Goal: Task Accomplishment & Management: Manage account settings

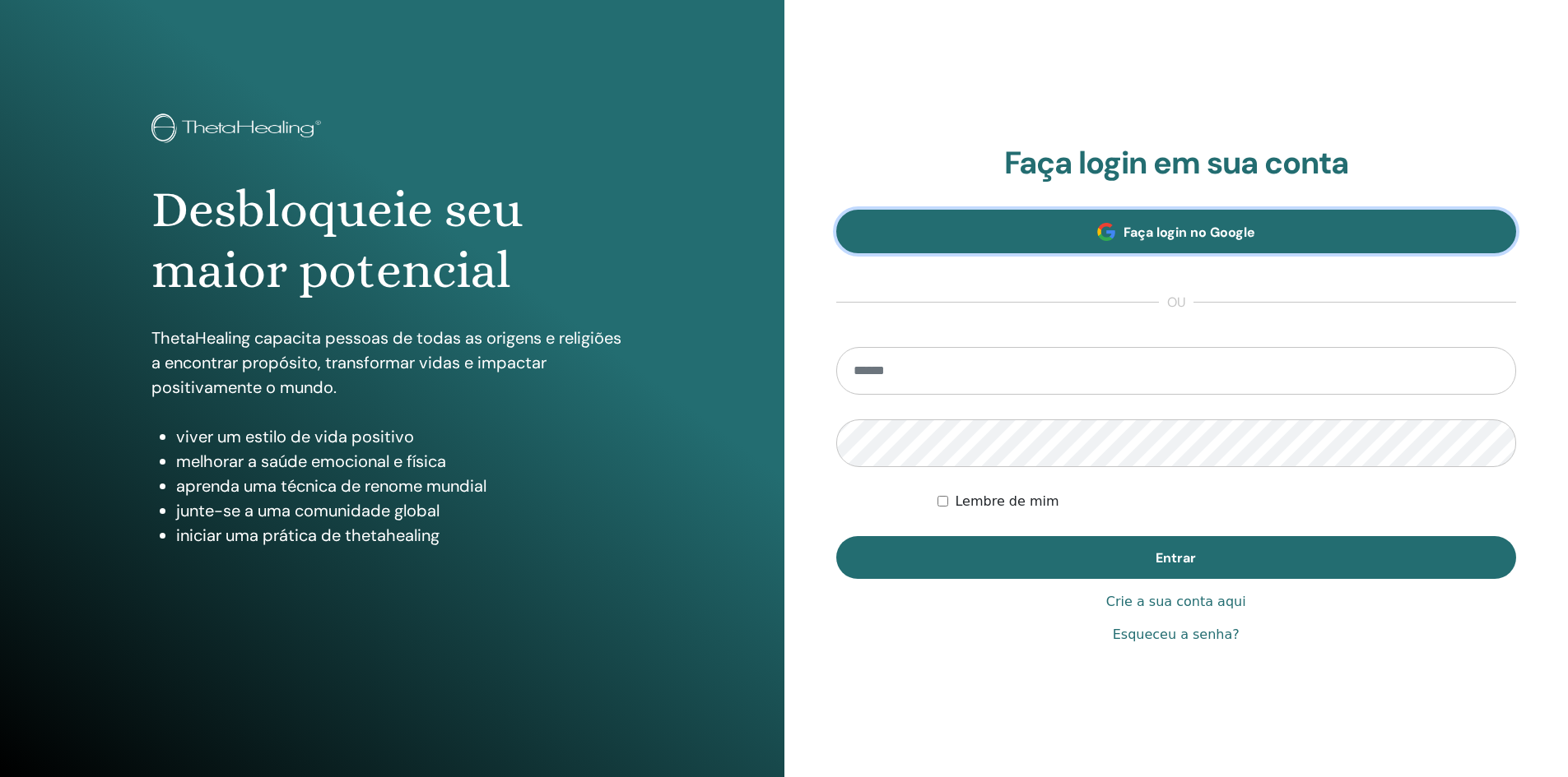
click at [1074, 237] on link "Faça login no Google" at bounding box center [1176, 231] width 681 height 44
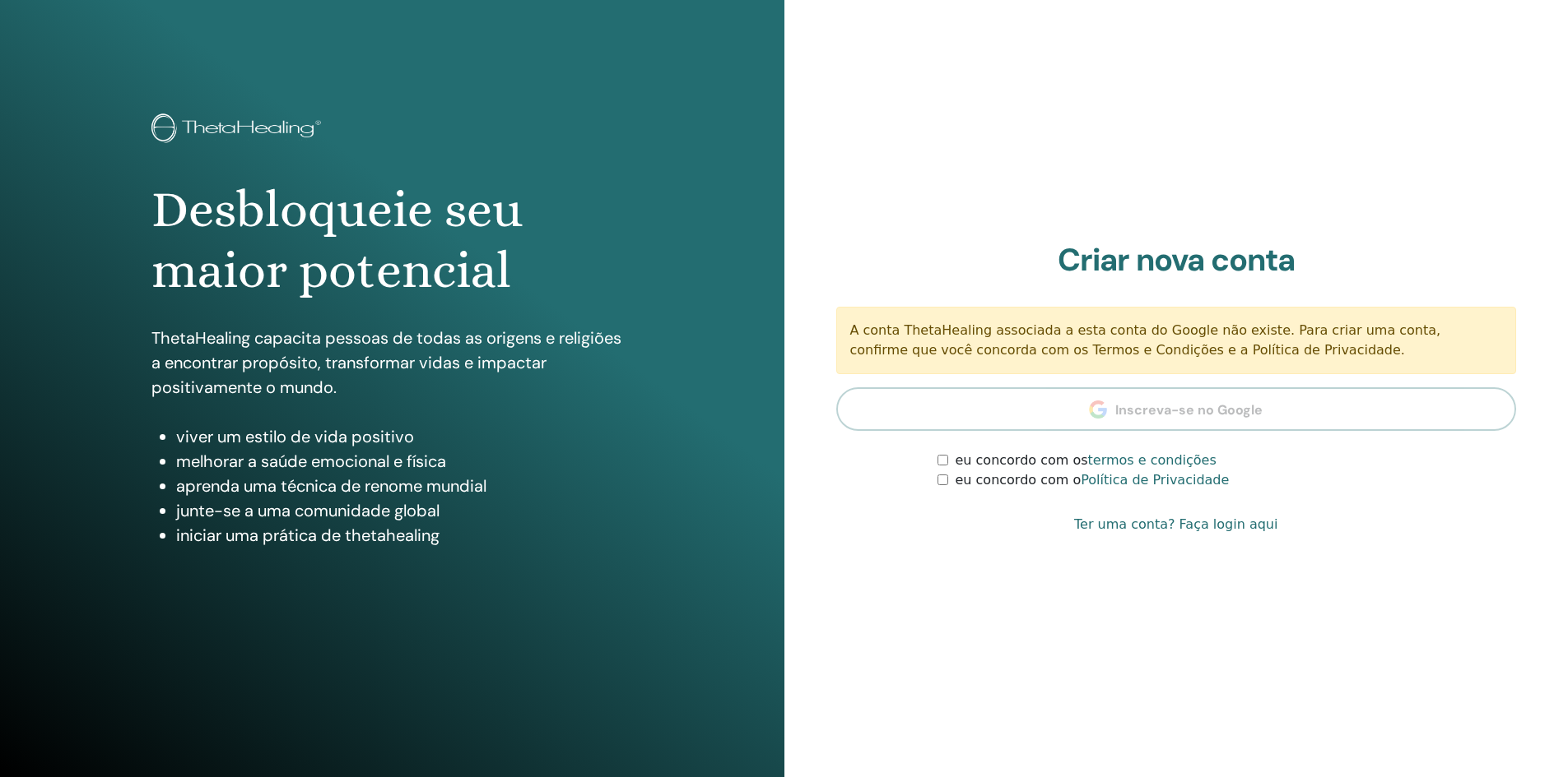
click at [970, 460] on font "eu concordo com os" at bounding box center [1021, 460] width 132 height 16
click at [1212, 527] on font "Ter uma conta? Faça login aqui" at bounding box center [1175, 524] width 203 height 16
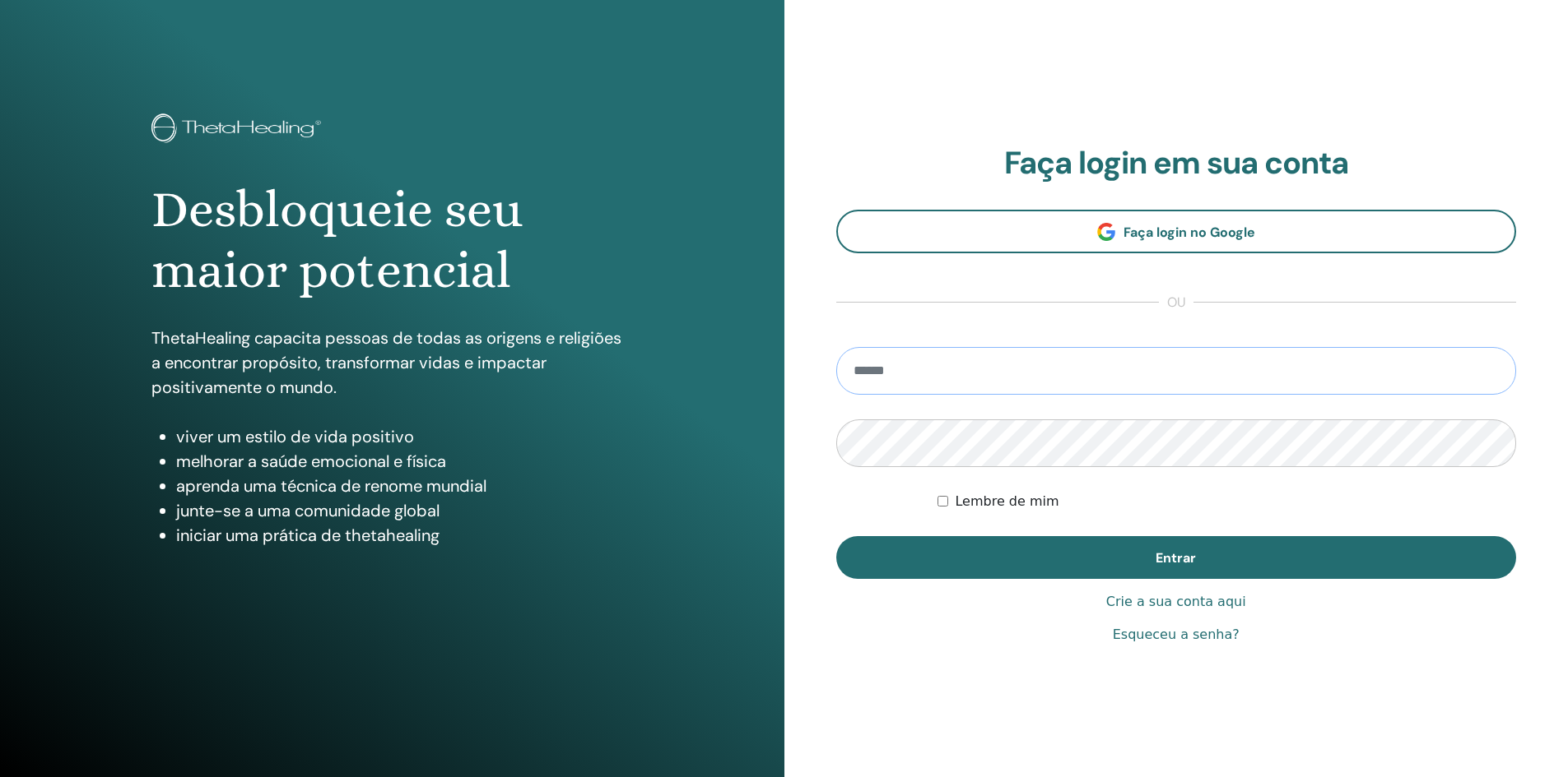
click at [881, 359] on input "email" at bounding box center [1176, 371] width 681 height 48
type input "**********"
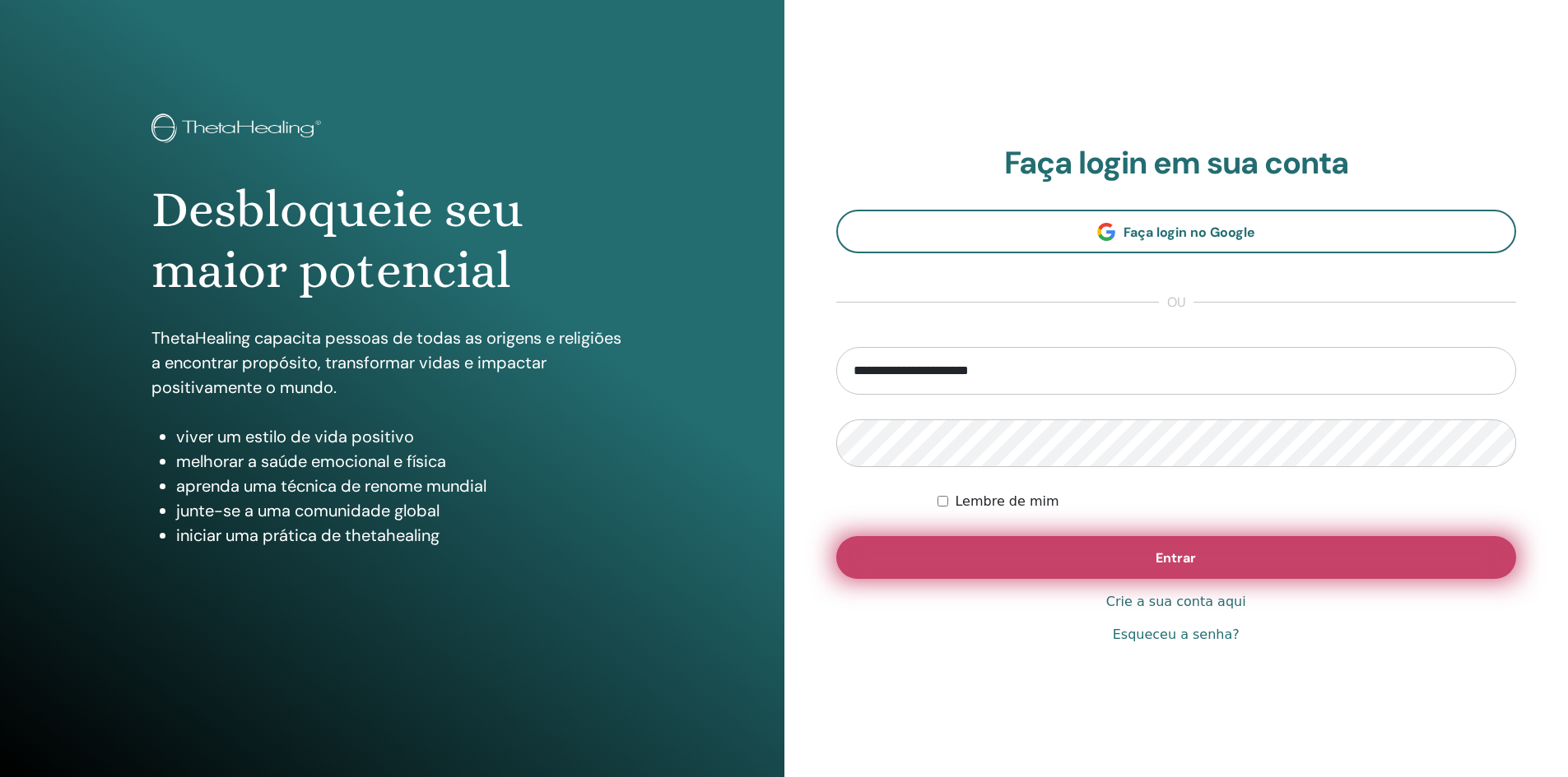
click at [1000, 557] on button "Entrar" at bounding box center [1176, 558] width 681 height 43
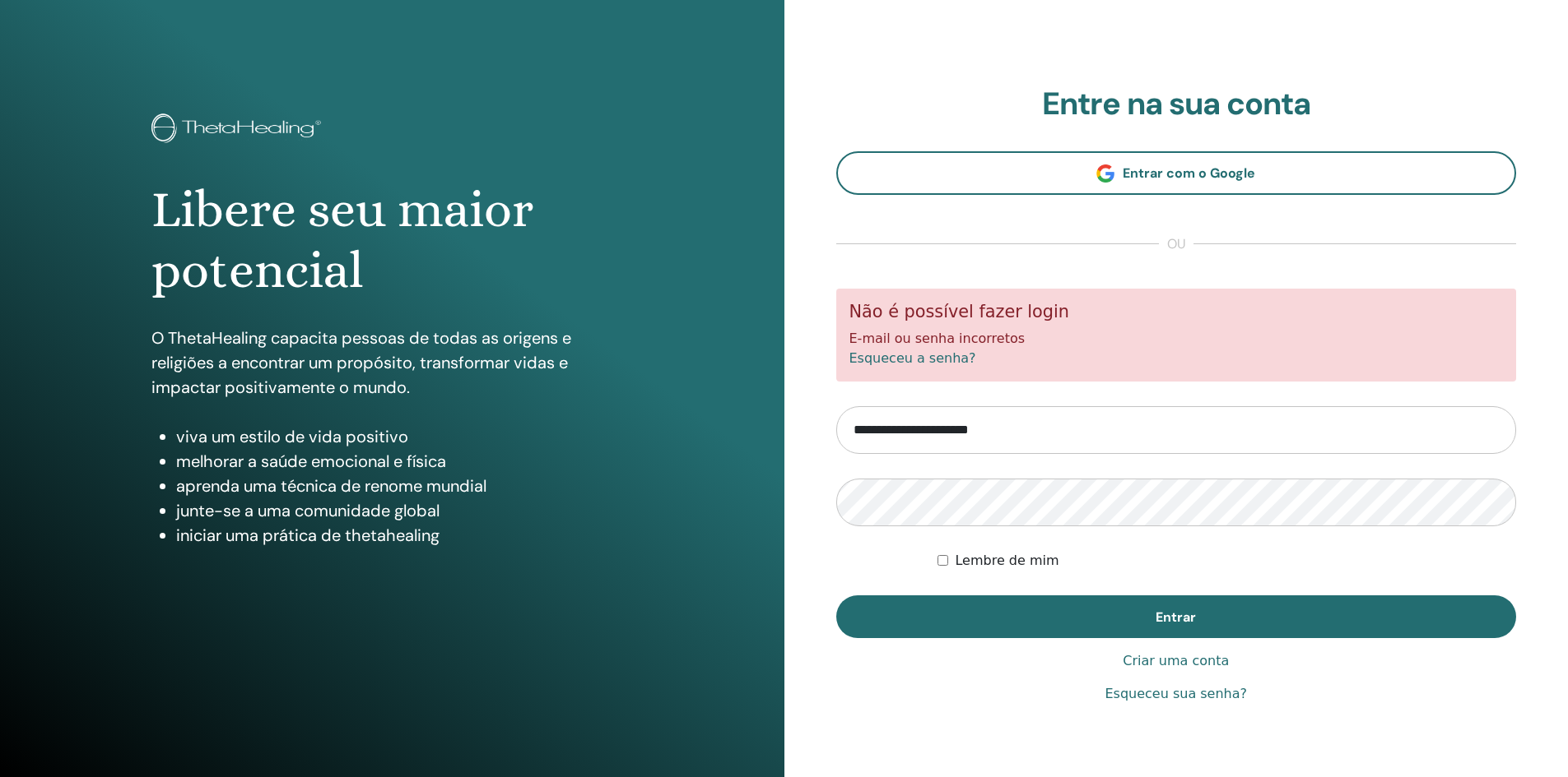
click at [907, 359] on font "Esqueceu a senha?" at bounding box center [912, 358] width 127 height 16
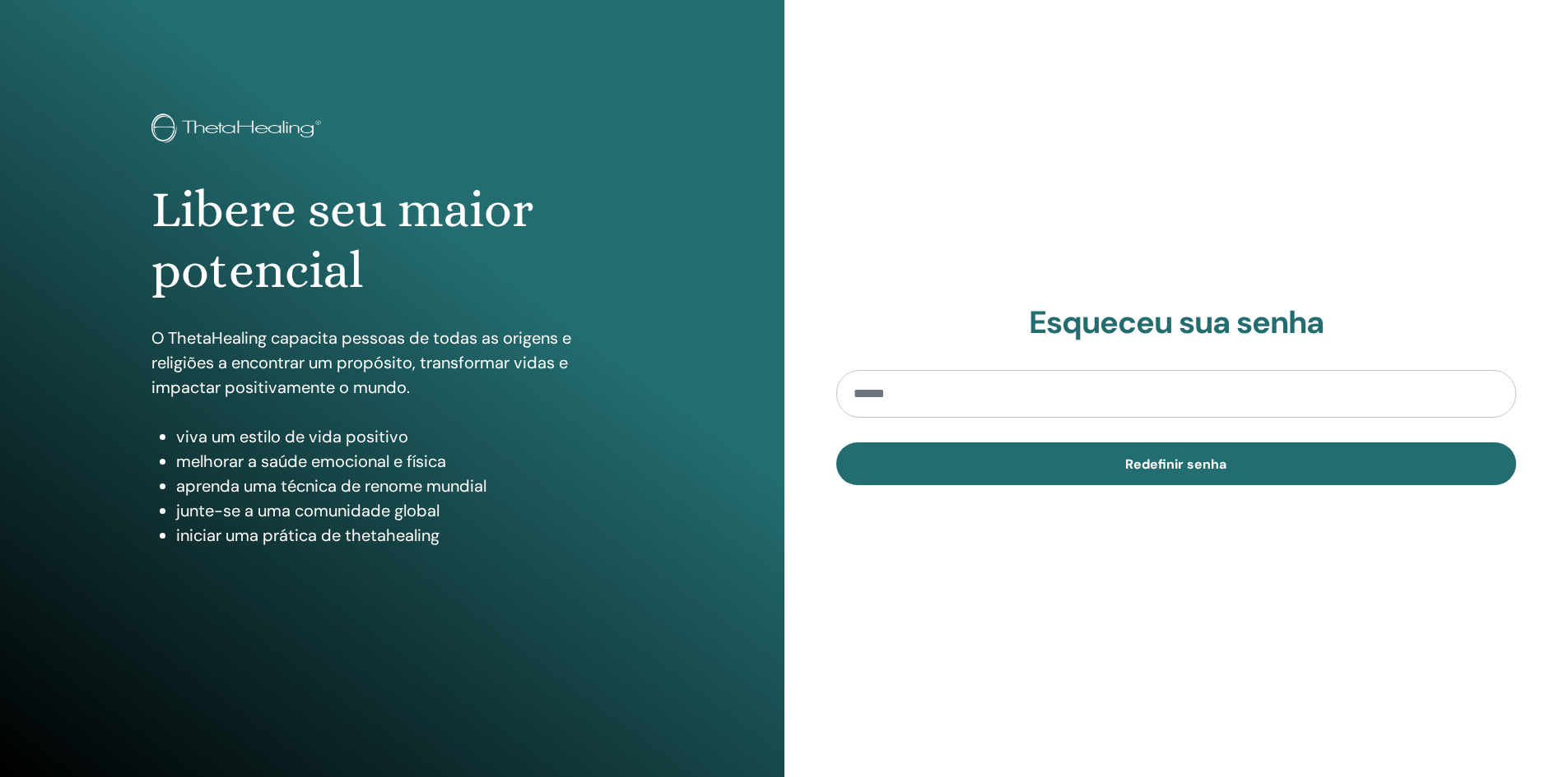
click at [924, 402] on input "email" at bounding box center [1176, 394] width 681 height 48
type input "**********"
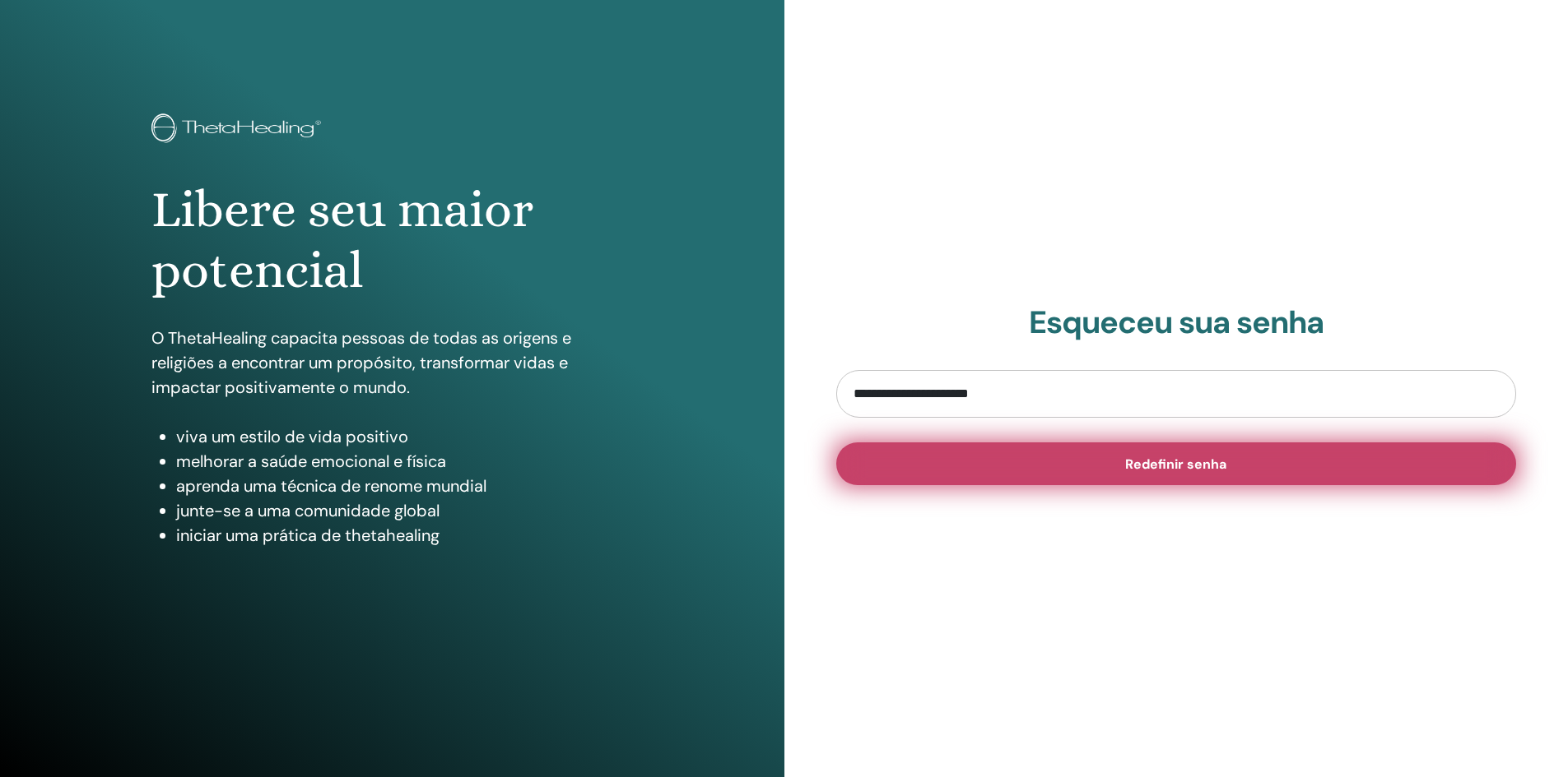
click at [952, 472] on button "Redefinir senha" at bounding box center [1176, 464] width 681 height 43
click at [972, 464] on button "Redefinir senha" at bounding box center [1176, 464] width 681 height 43
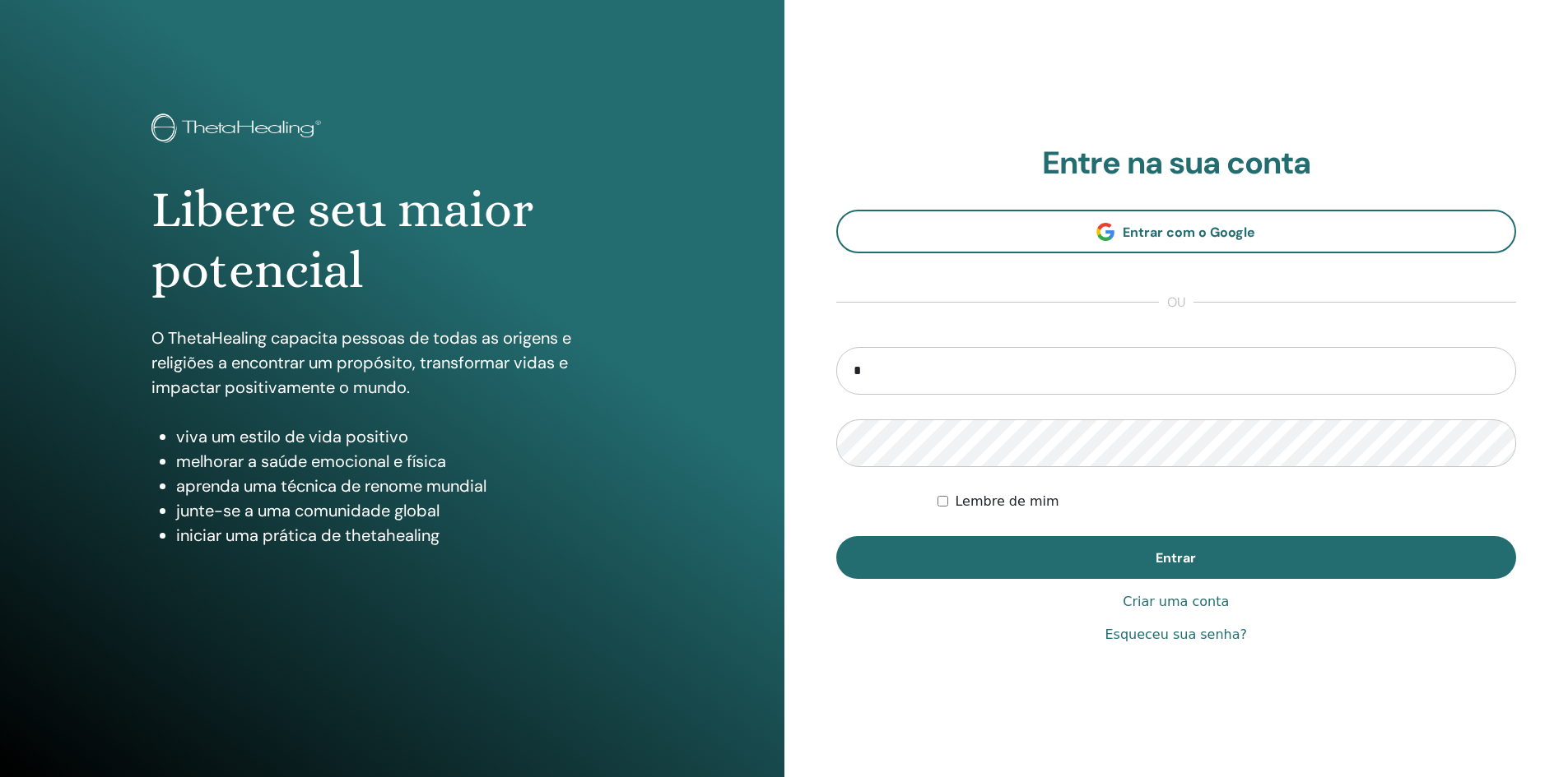
type input "**********"
click at [836, 536] on button "Entrar" at bounding box center [1176, 558] width 681 height 43
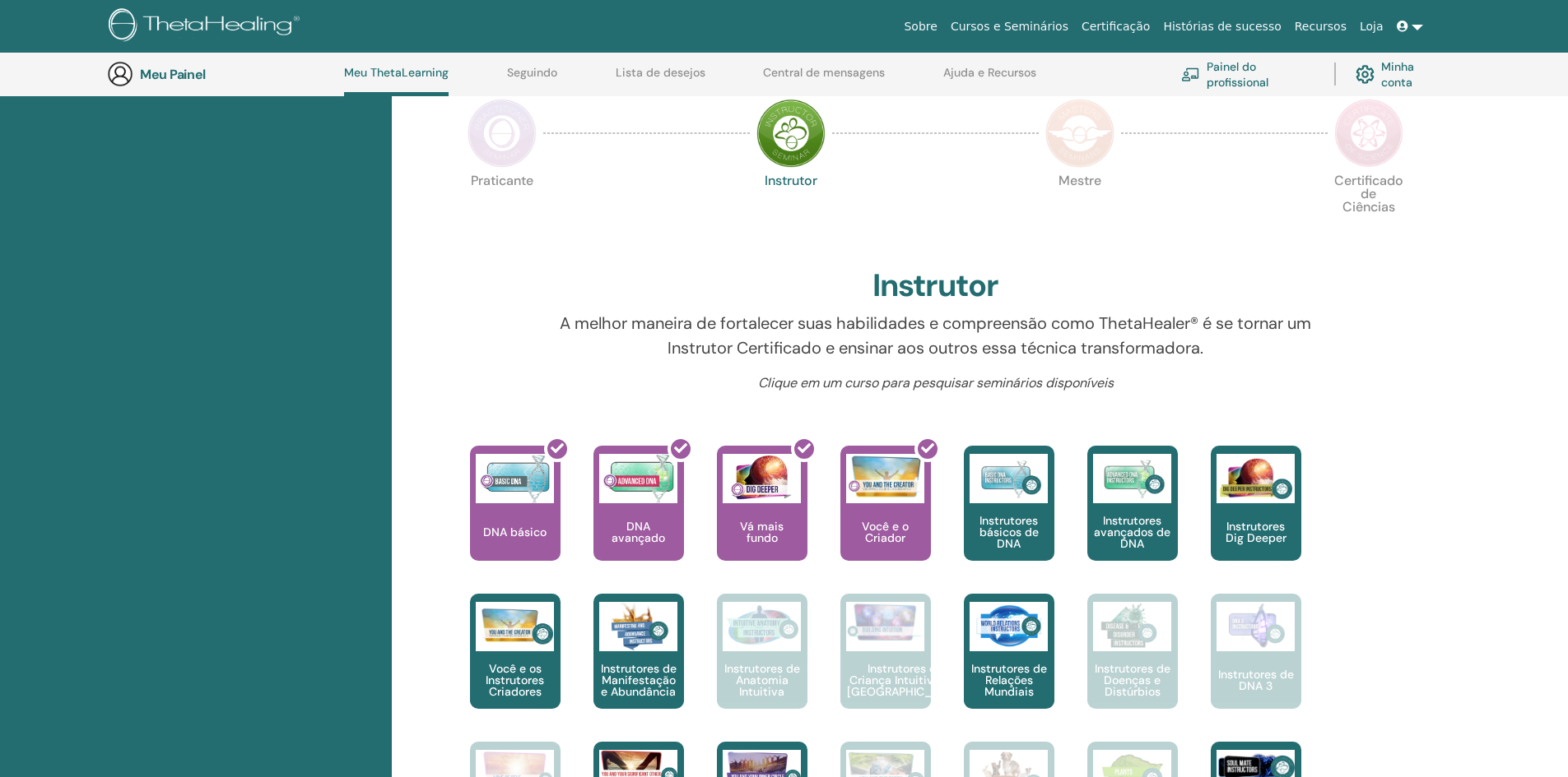
scroll to position [373, 0]
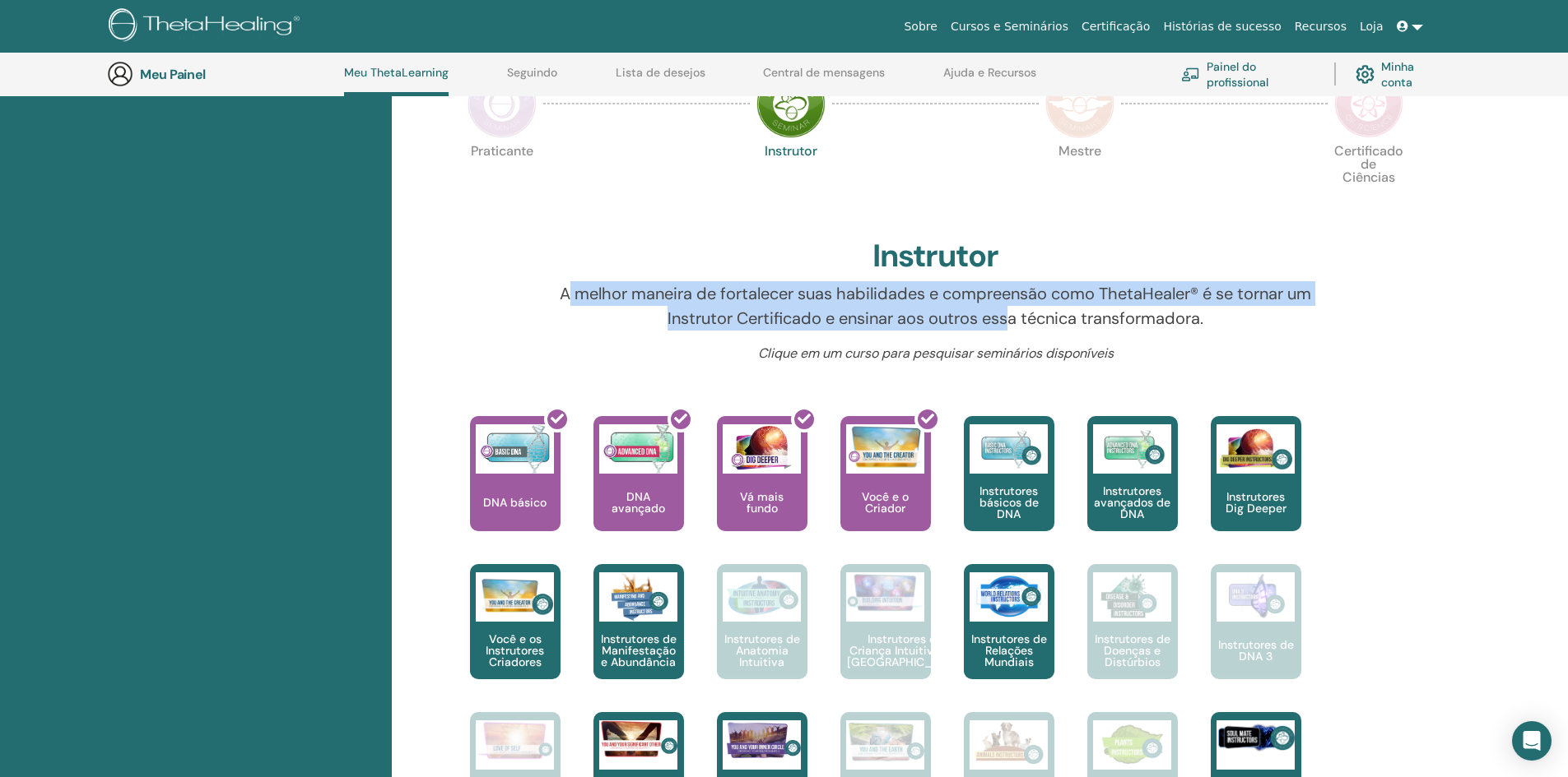
drag, startPoint x: 562, startPoint y: 300, endPoint x: 1017, endPoint y: 320, distance: 455.4
click at [1008, 320] on font "A melhor maneira de fortalecer suas habilidades e compreensão como ThetaHealer®…" at bounding box center [935, 306] width 751 height 46
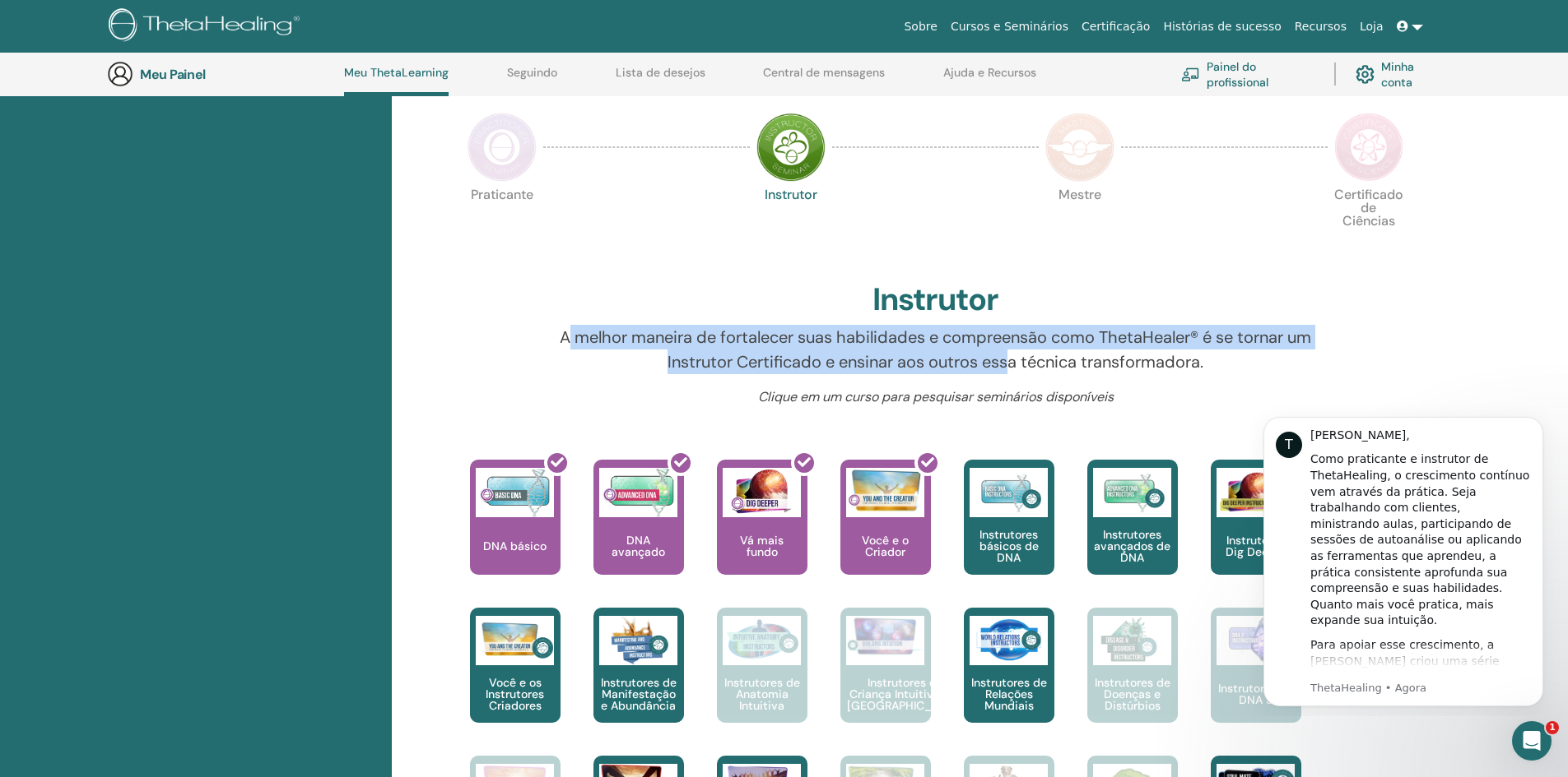
scroll to position [208, 0]
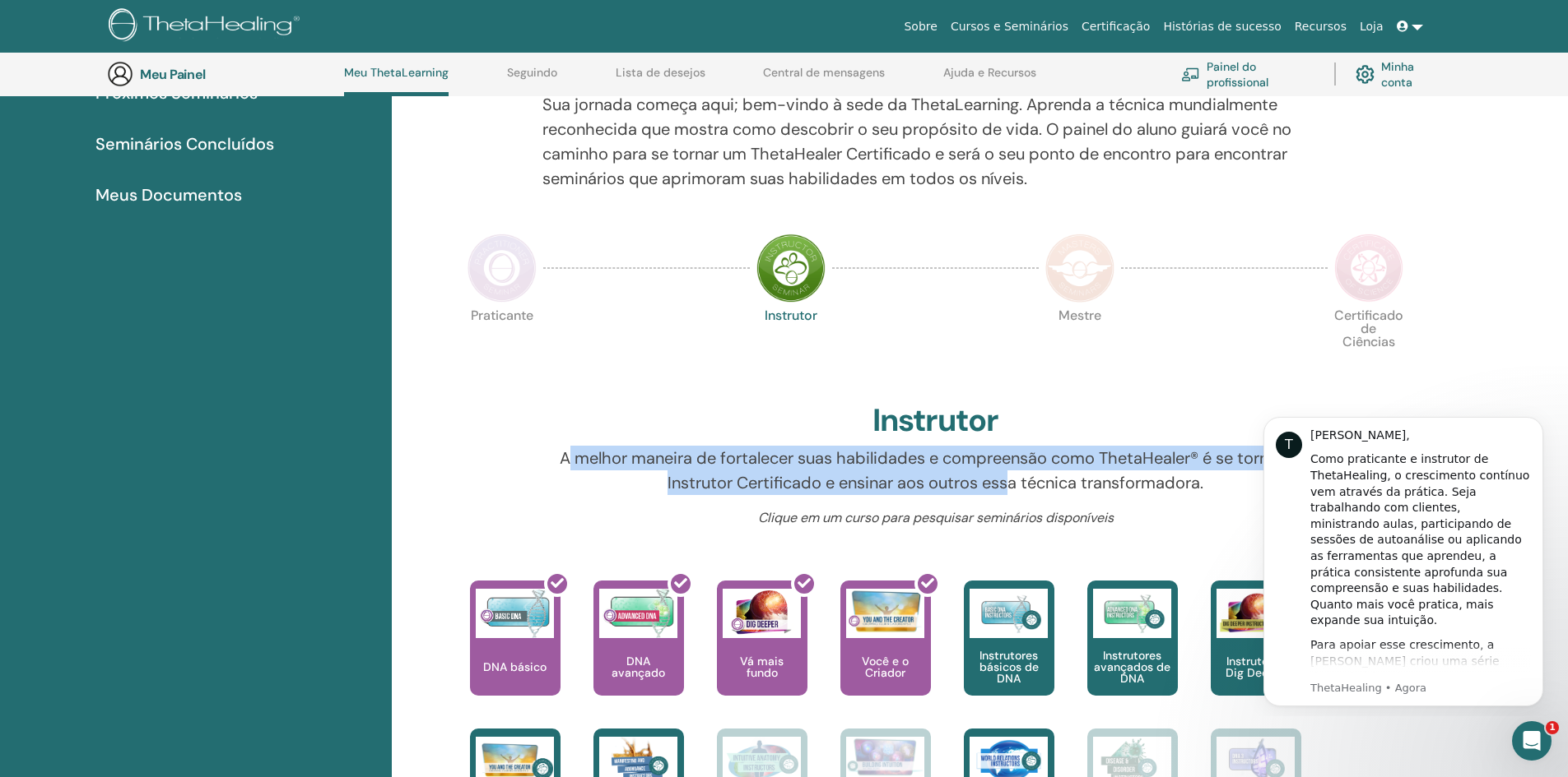
click at [497, 266] on img at bounding box center [502, 269] width 69 height 69
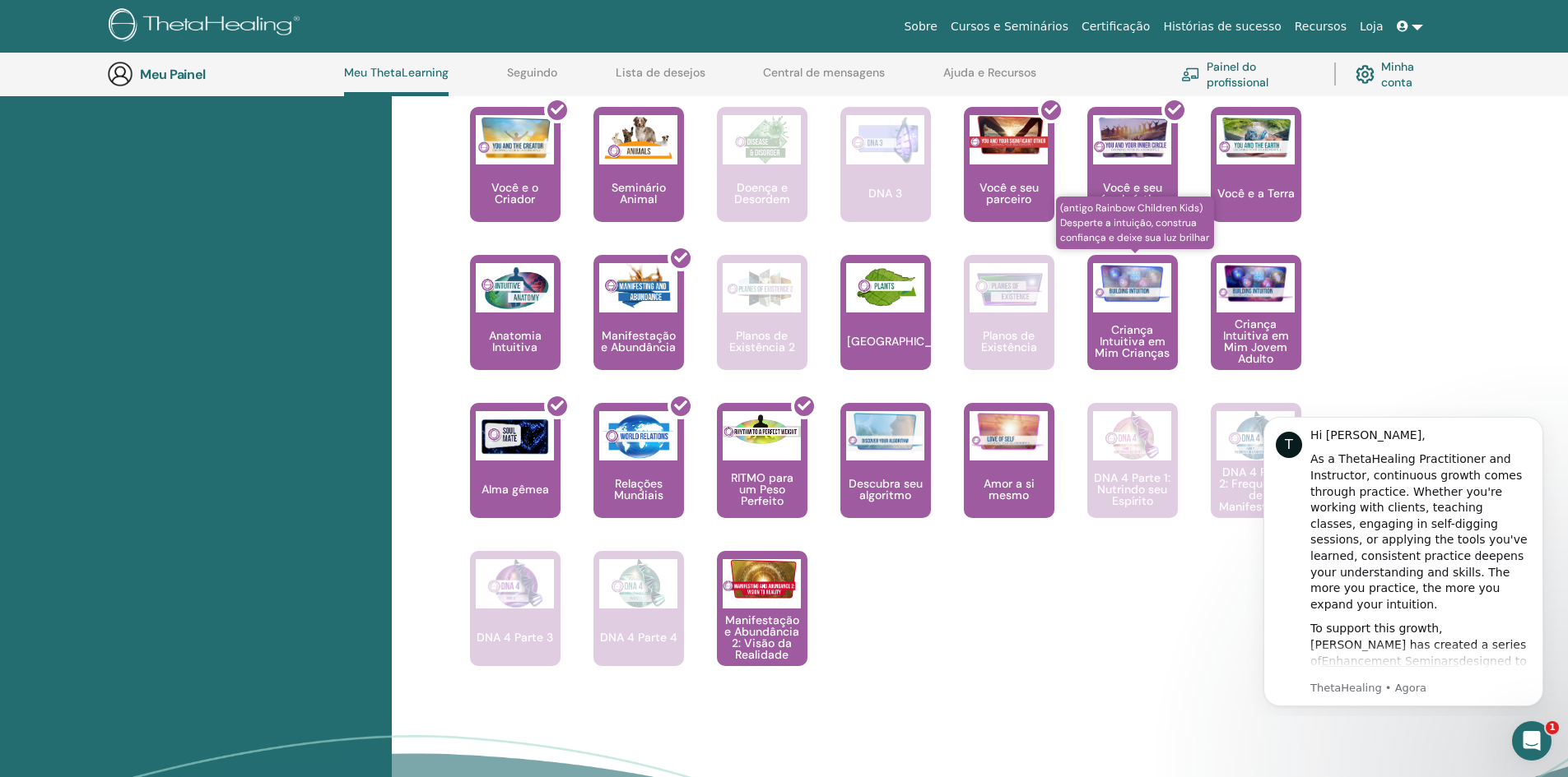
scroll to position [948, 0]
